Goal: Task Accomplishment & Management: Complete application form

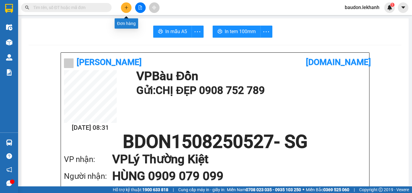
click at [127, 9] on icon "plus" at bounding box center [126, 7] width 4 height 4
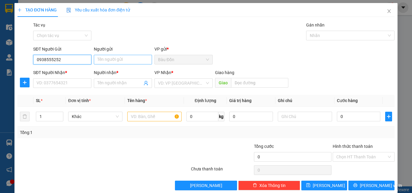
type input "0938555252"
click at [121, 60] on input "Người gửi" at bounding box center [123, 60] width 58 height 10
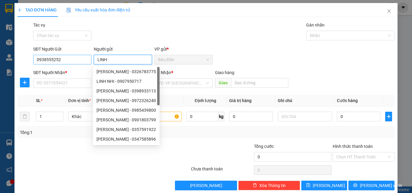
type input "LINH"
click at [45, 61] on input "0938555252" at bounding box center [62, 60] width 58 height 10
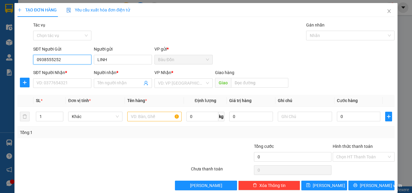
drag, startPoint x: 64, startPoint y: 59, endPoint x: 61, endPoint y: 64, distance: 5.8
click at [64, 58] on input "0938555252" at bounding box center [62, 60] width 58 height 10
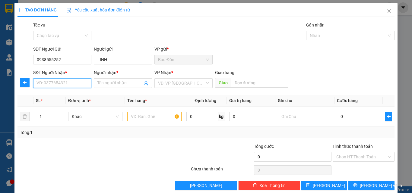
click at [52, 85] on input "SĐT Người Nhận *" at bounding box center [62, 83] width 58 height 10
type input "0965882457"
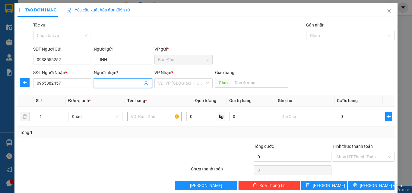
click at [108, 83] on input "Người nhận *" at bounding box center [119, 83] width 45 height 7
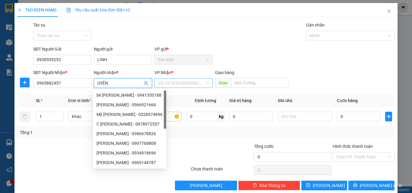
type input "UYÊN"
click at [163, 83] on input "search" at bounding box center [181, 83] width 47 height 9
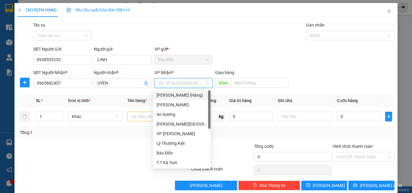
type input "K"
type input "D"
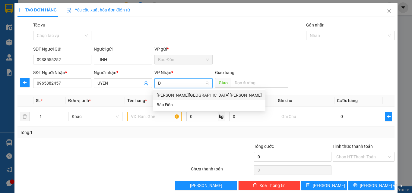
click at [171, 93] on div "[PERSON_NAME][GEOGRAPHIC_DATA][PERSON_NAME]" at bounding box center [208, 95] width 105 height 7
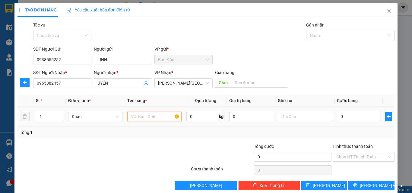
click at [146, 121] on input "text" at bounding box center [154, 117] width 54 height 10
type input "QUẦN ÁO"
click at [340, 118] on input "0" at bounding box center [358, 117] width 43 height 10
type input "3"
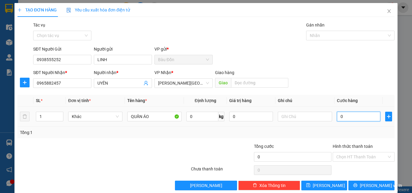
type input "3"
type input "30"
type input "300"
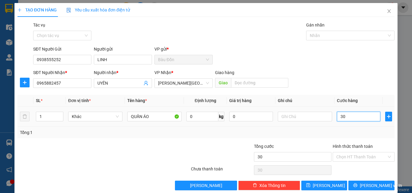
type input "300"
type input "3.000"
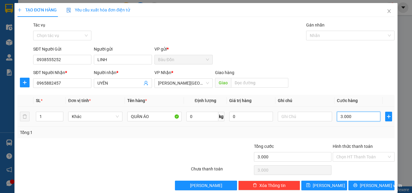
type input "30.000"
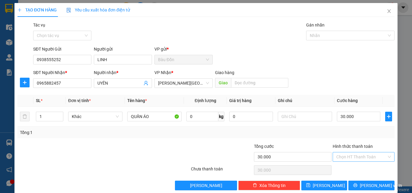
click at [343, 155] on input "Hình thức thanh toán" at bounding box center [361, 156] width 50 height 9
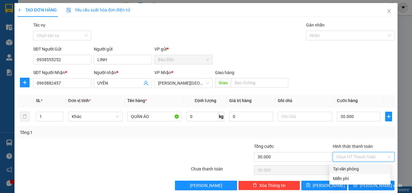
click at [352, 171] on div "Tại văn phòng" at bounding box center [360, 169] width 54 height 7
type input "0"
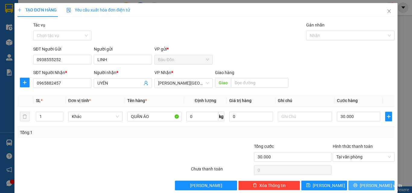
click at [357, 185] on icon "printer" at bounding box center [355, 185] width 4 height 4
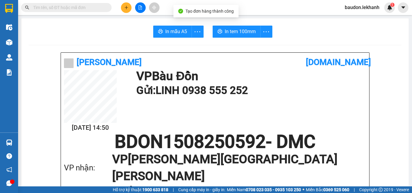
drag, startPoint x: 208, startPoint y: 33, endPoint x: 211, endPoint y: 33, distance: 3.3
click at [208, 33] on div "In mẫu A5 In tem 100mm" at bounding box center [215, 32] width 372 height 12
click at [218, 33] on icon "printer" at bounding box center [219, 31] width 5 height 5
